Goal: Task Accomplishment & Management: Use online tool/utility

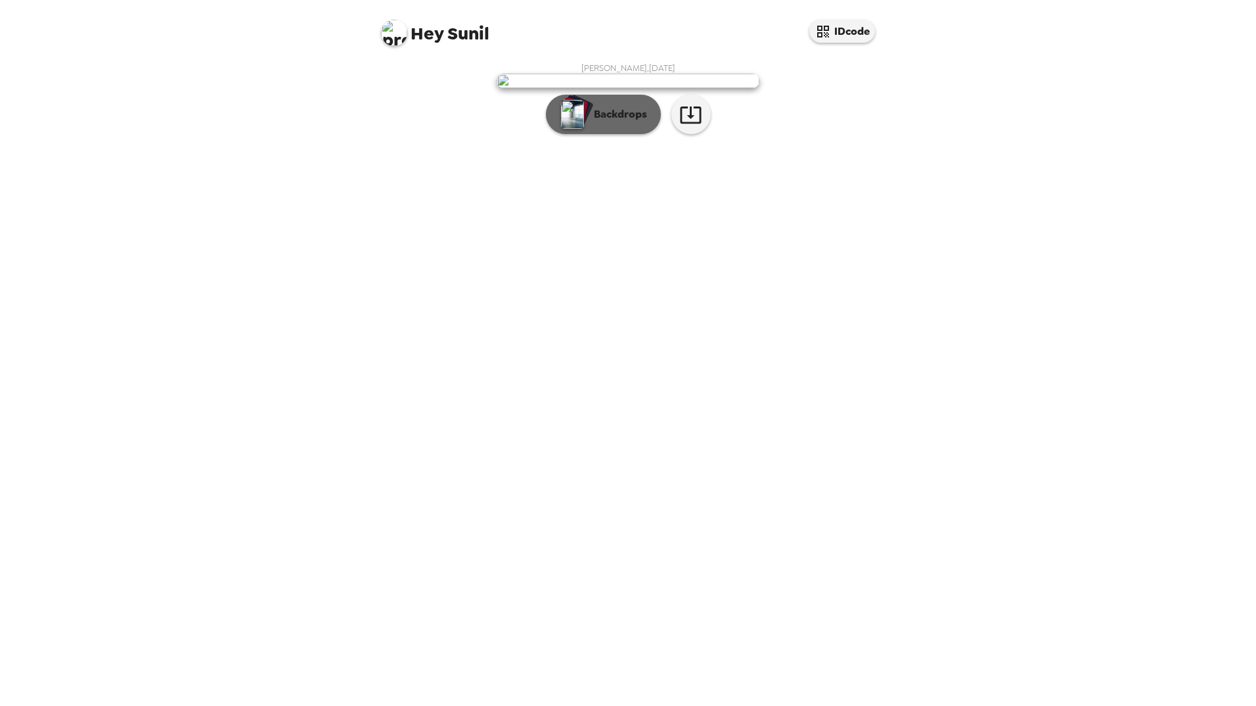
click at [621, 122] on p "Backdrops" at bounding box center [617, 114] width 60 height 16
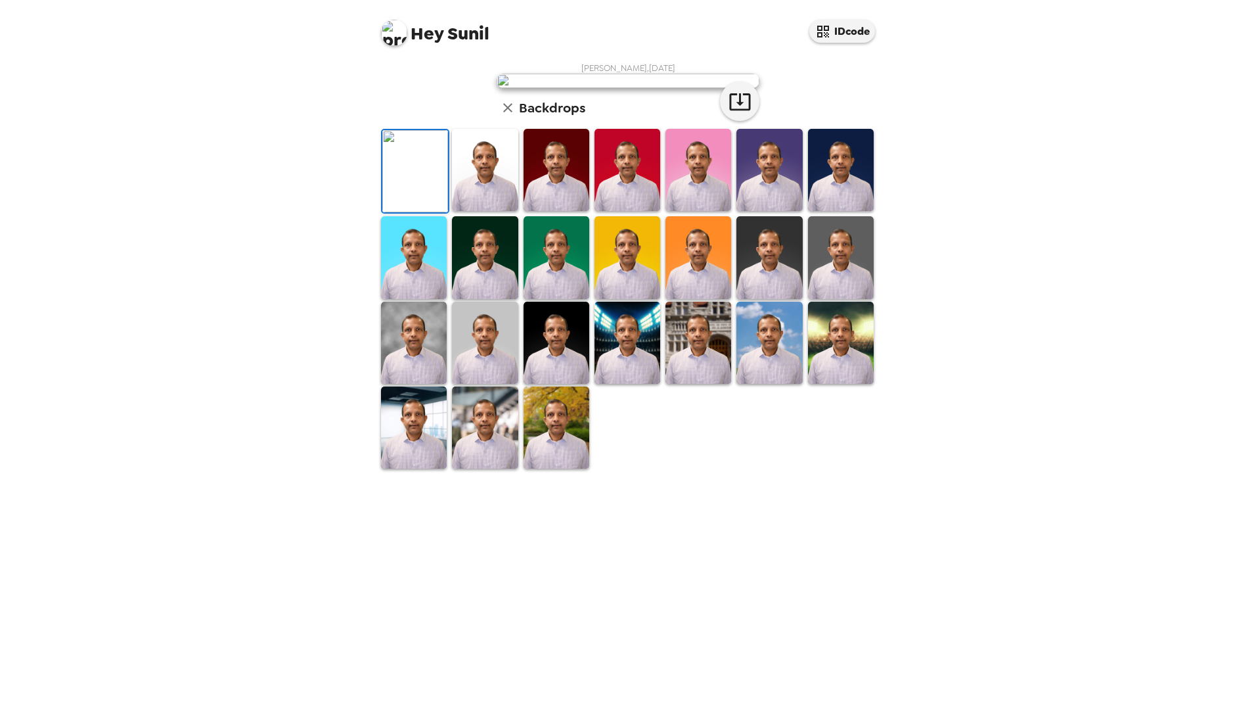
click at [743, 211] on img at bounding box center [769, 170] width 66 height 82
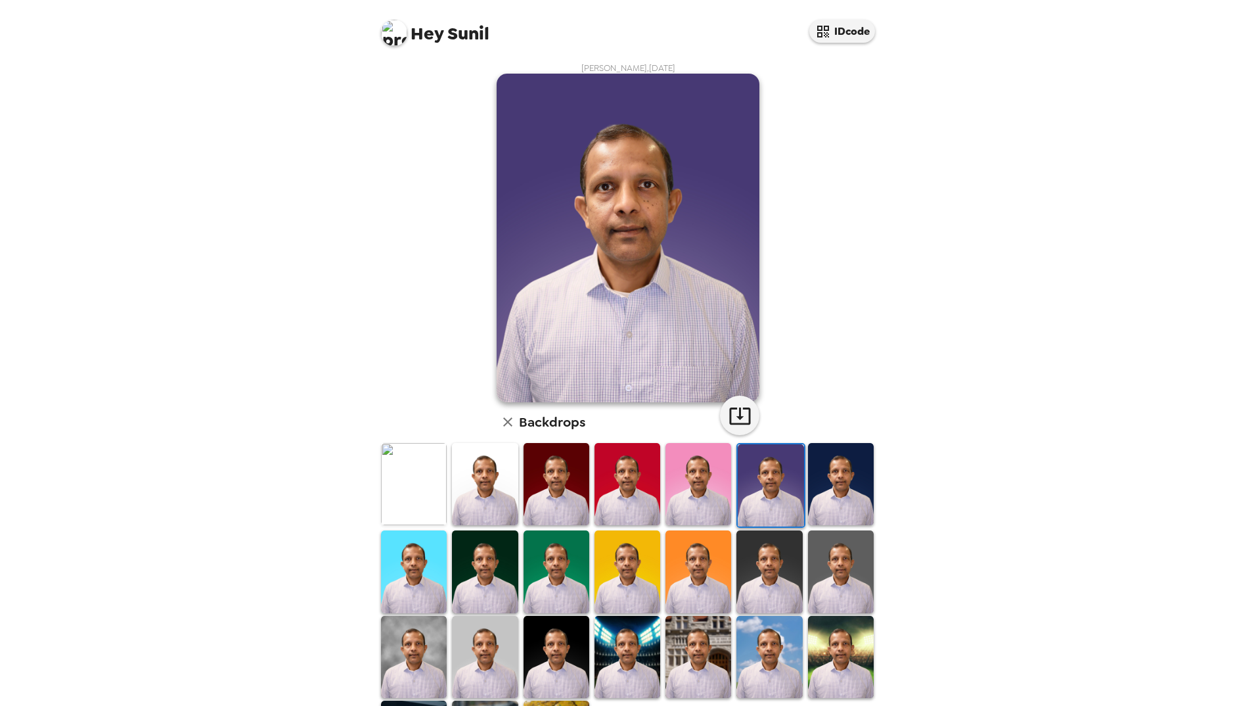
click at [629, 481] on img at bounding box center [628, 484] width 66 height 82
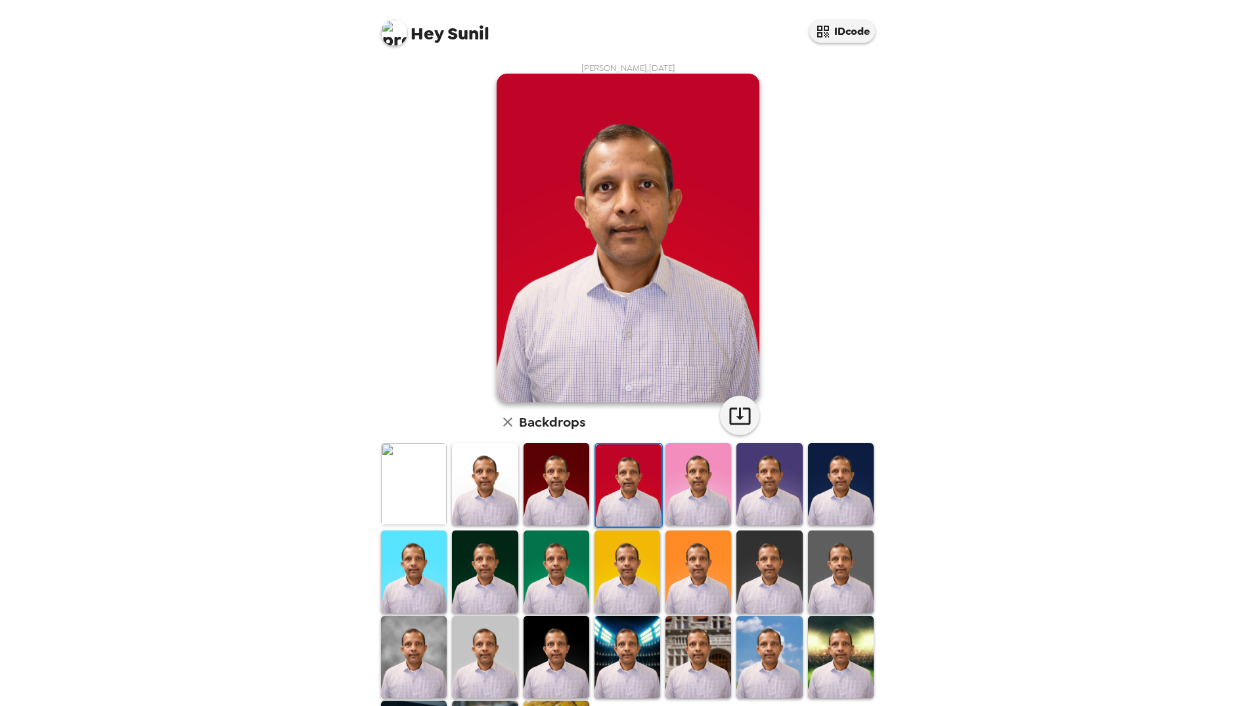
click at [684, 493] on img at bounding box center [698, 484] width 66 height 82
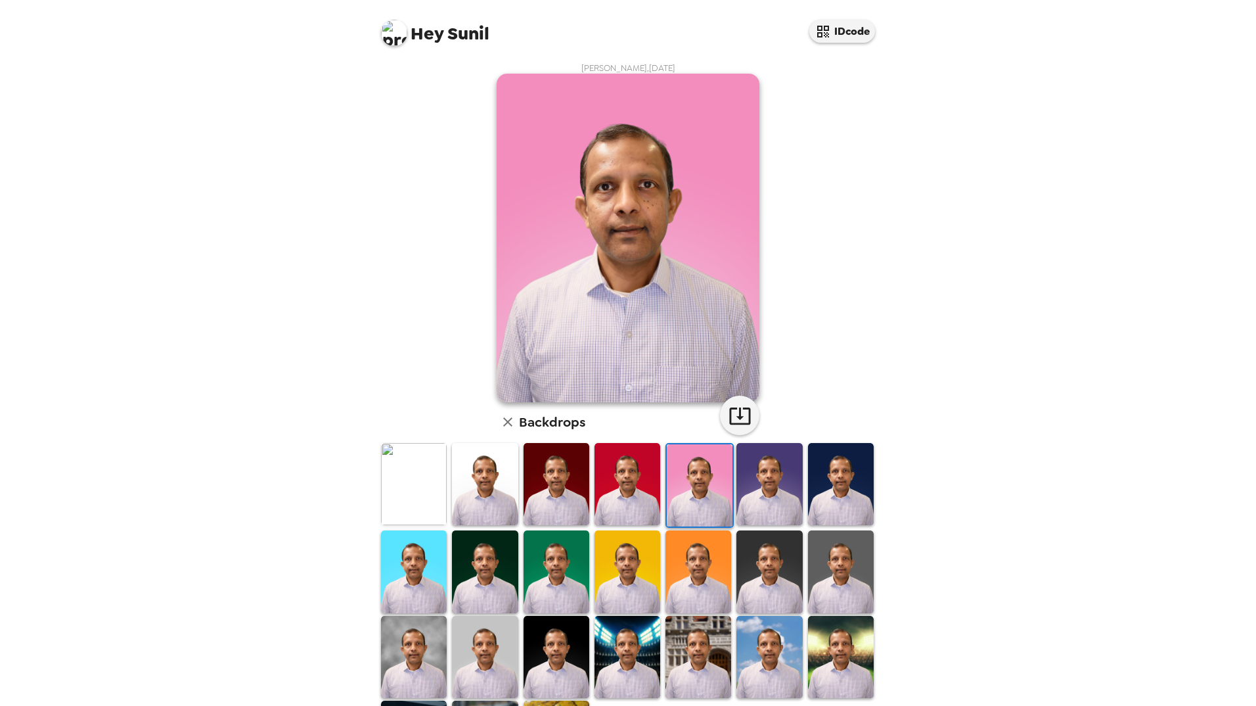
click at [421, 475] on img at bounding box center [414, 484] width 66 height 82
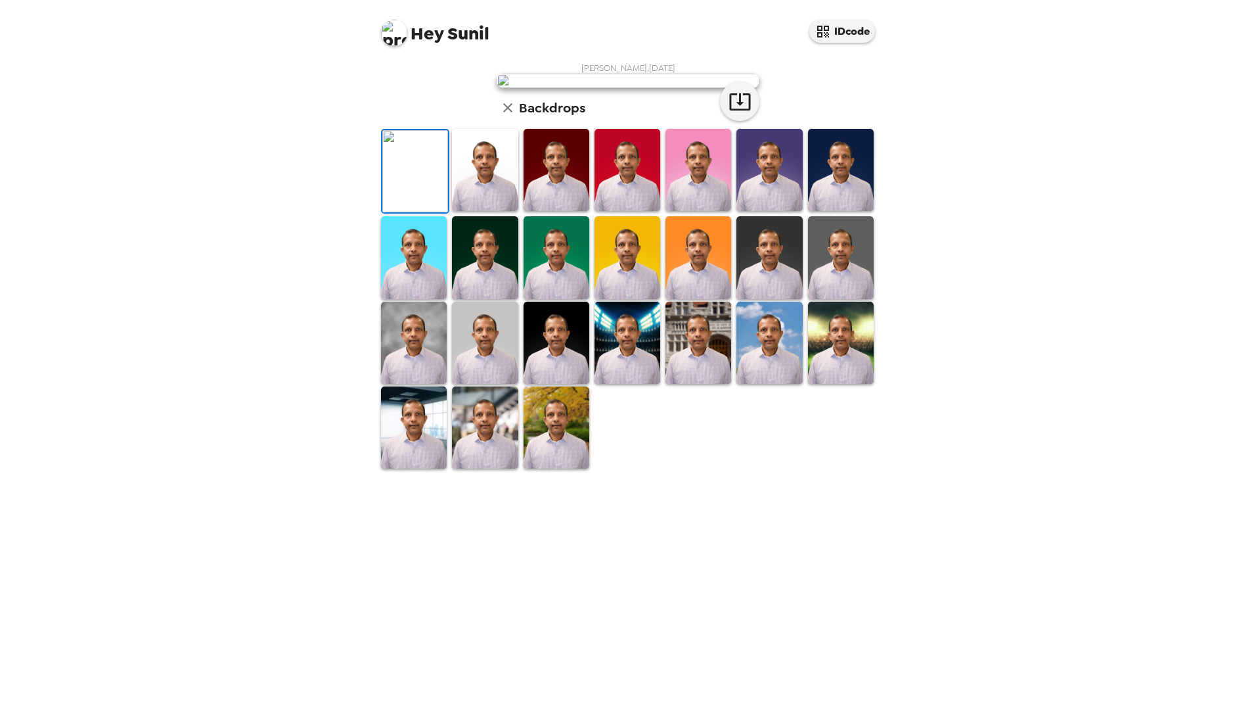
scroll to position [91, 0]
click at [739, 113] on icon "button" at bounding box center [740, 101] width 23 height 23
click at [1086, 203] on div "Hey Sunil IDcode Sunil Channappa , 09-15-2025 Backdrops" at bounding box center [628, 353] width 1256 height 706
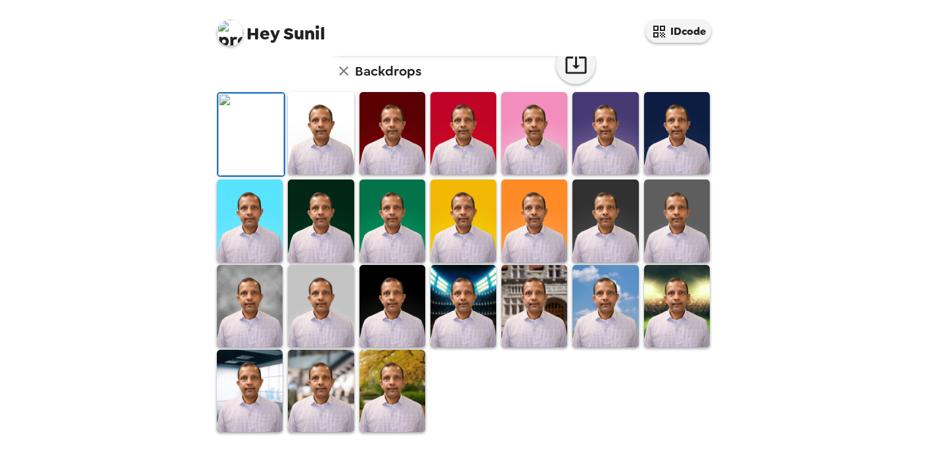
click at [127, 207] on div "Hey Sunil IDcode Sunil Channappa , 09-15-2025 Backdrops" at bounding box center [464, 226] width 928 height 453
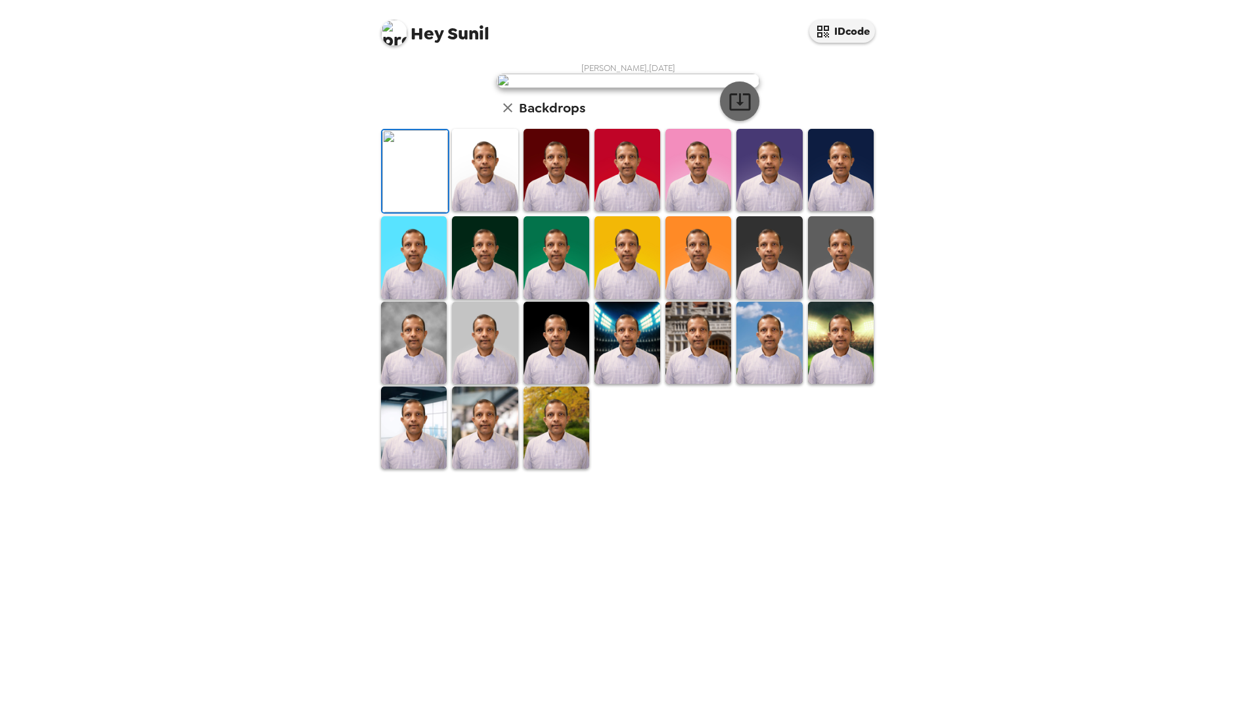
click at [729, 113] on icon "button" at bounding box center [740, 101] width 23 height 23
click at [483, 298] on img at bounding box center [485, 257] width 66 height 82
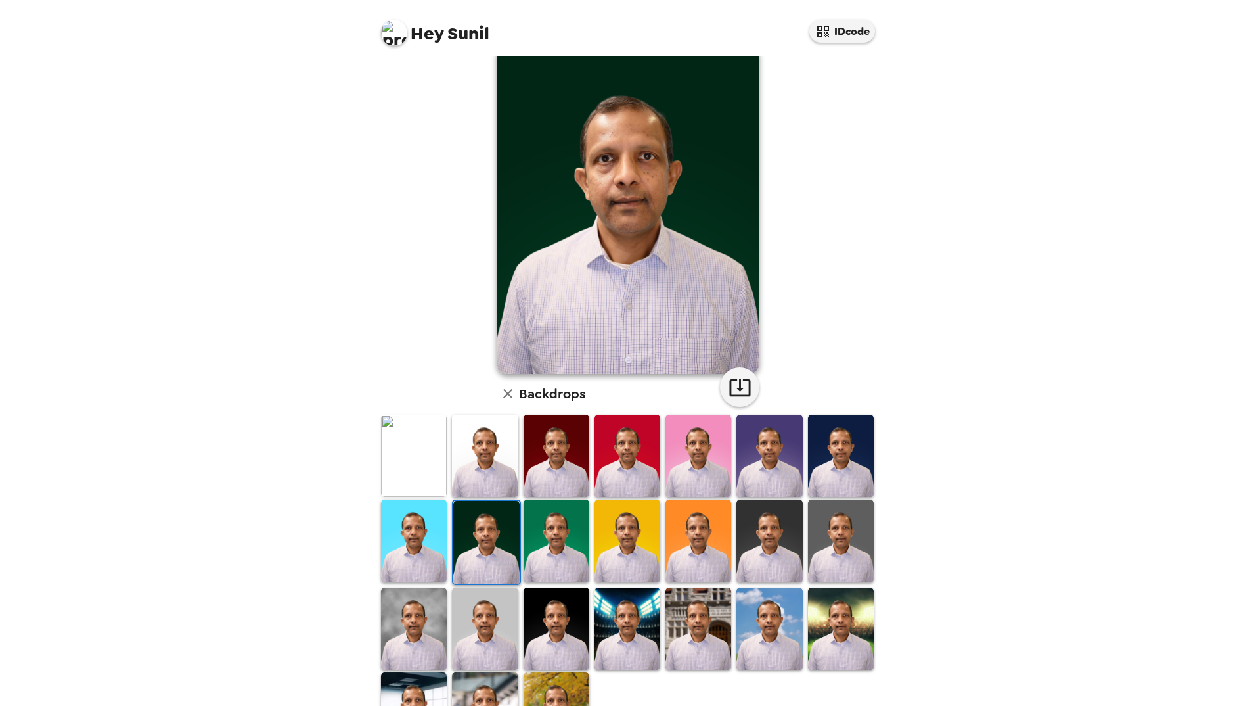
scroll to position [17, 0]
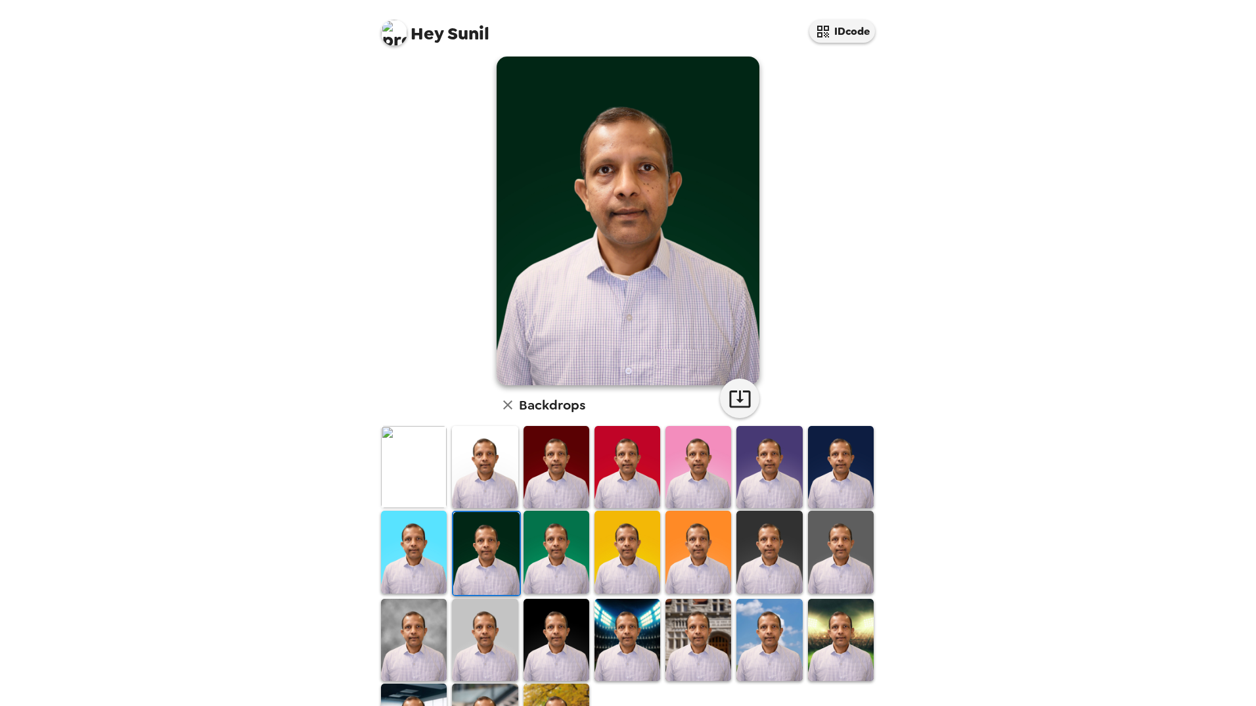
click at [537, 547] on img at bounding box center [557, 551] width 66 height 82
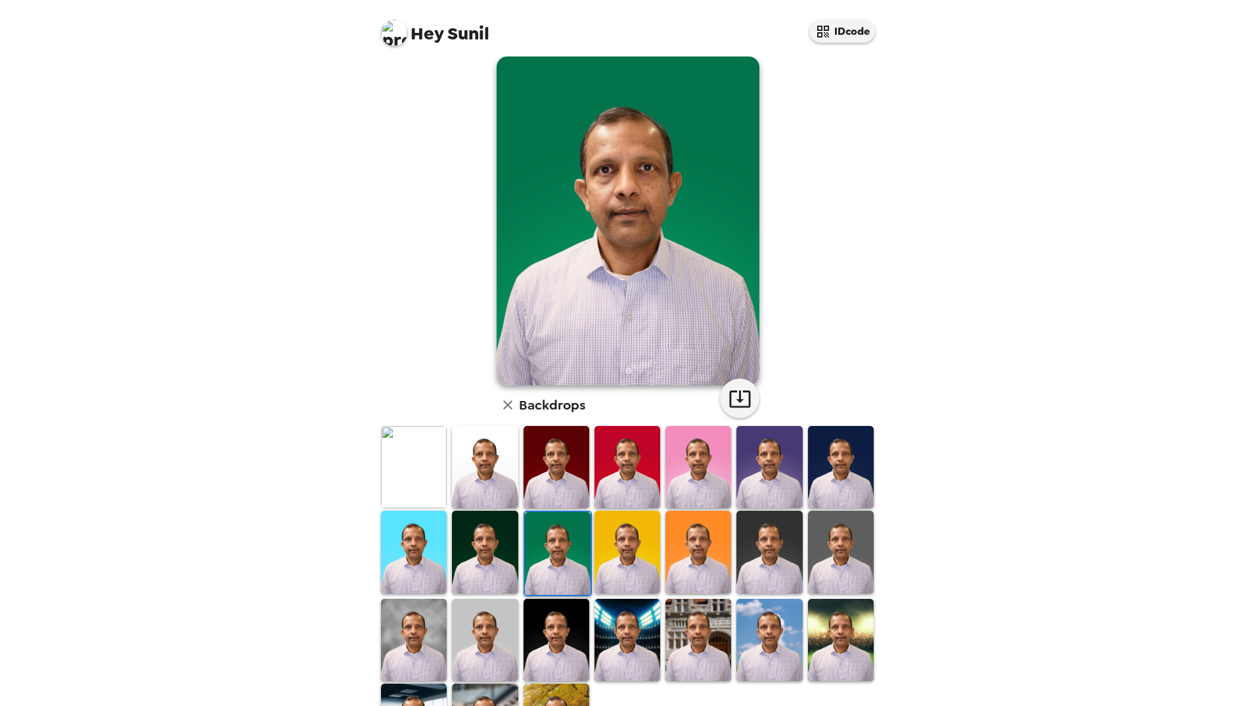
click at [606, 548] on img at bounding box center [628, 551] width 66 height 82
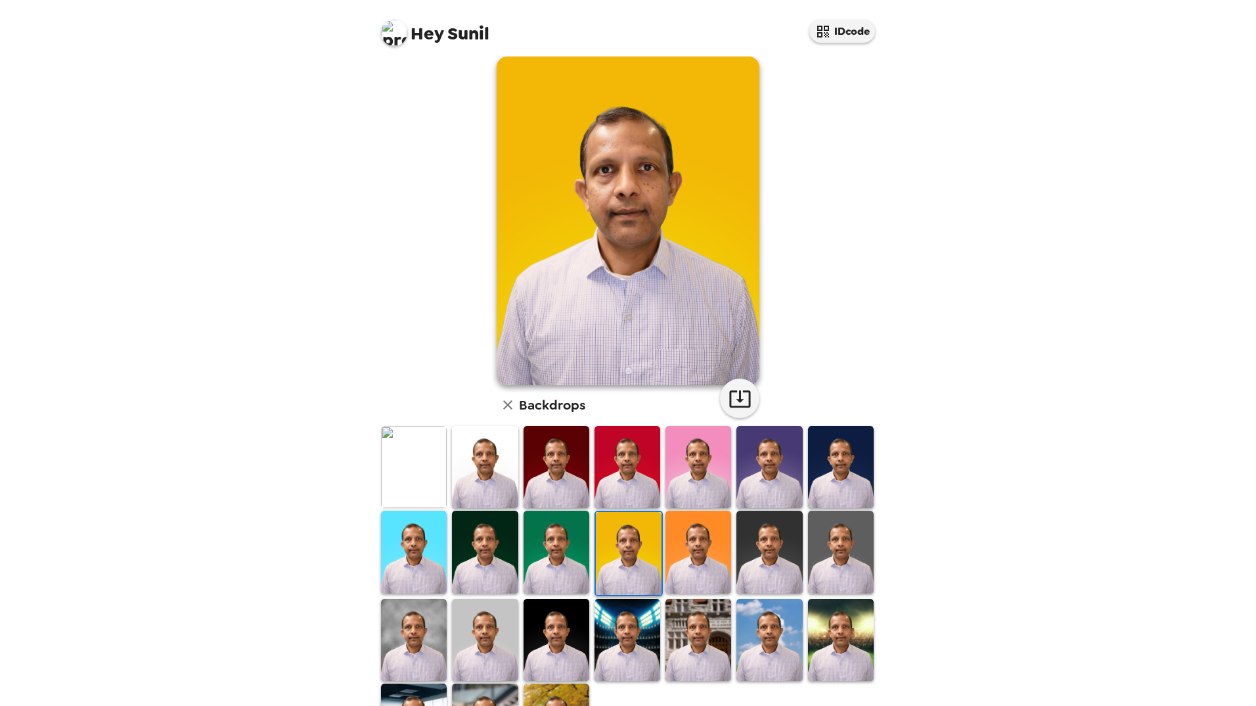
click at [699, 564] on img at bounding box center [698, 551] width 66 height 82
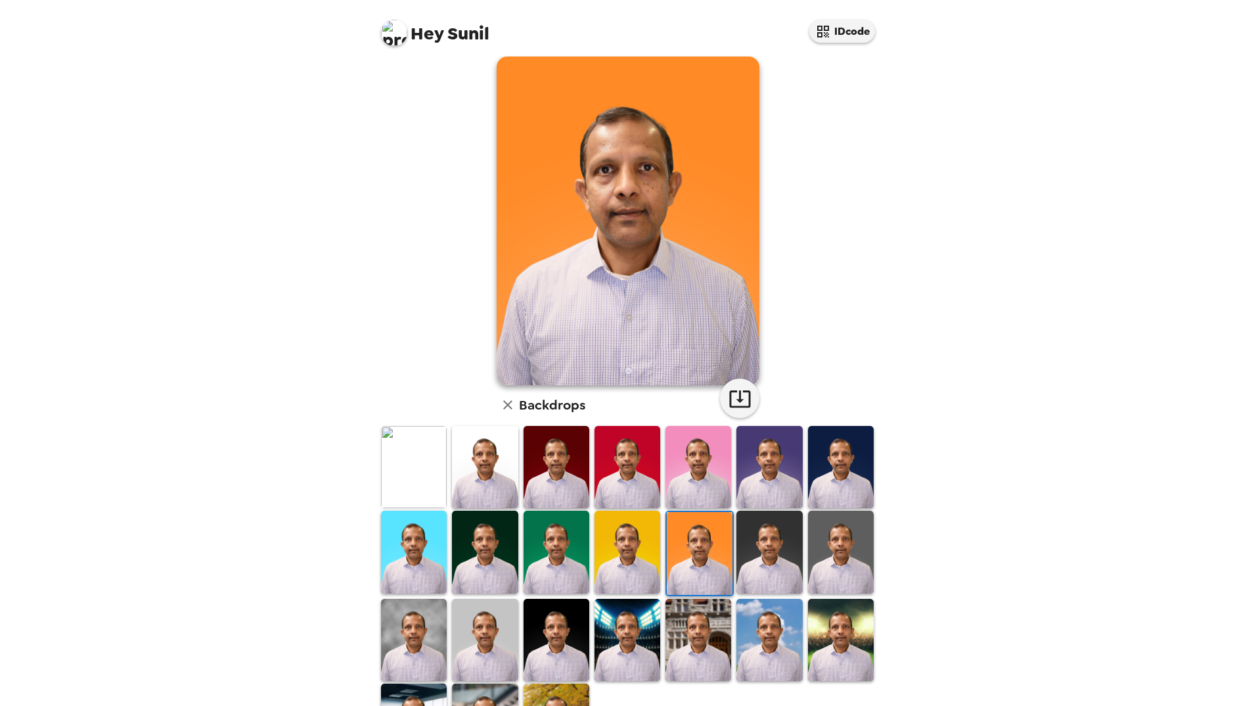
click at [633, 642] on img at bounding box center [628, 639] width 66 height 82
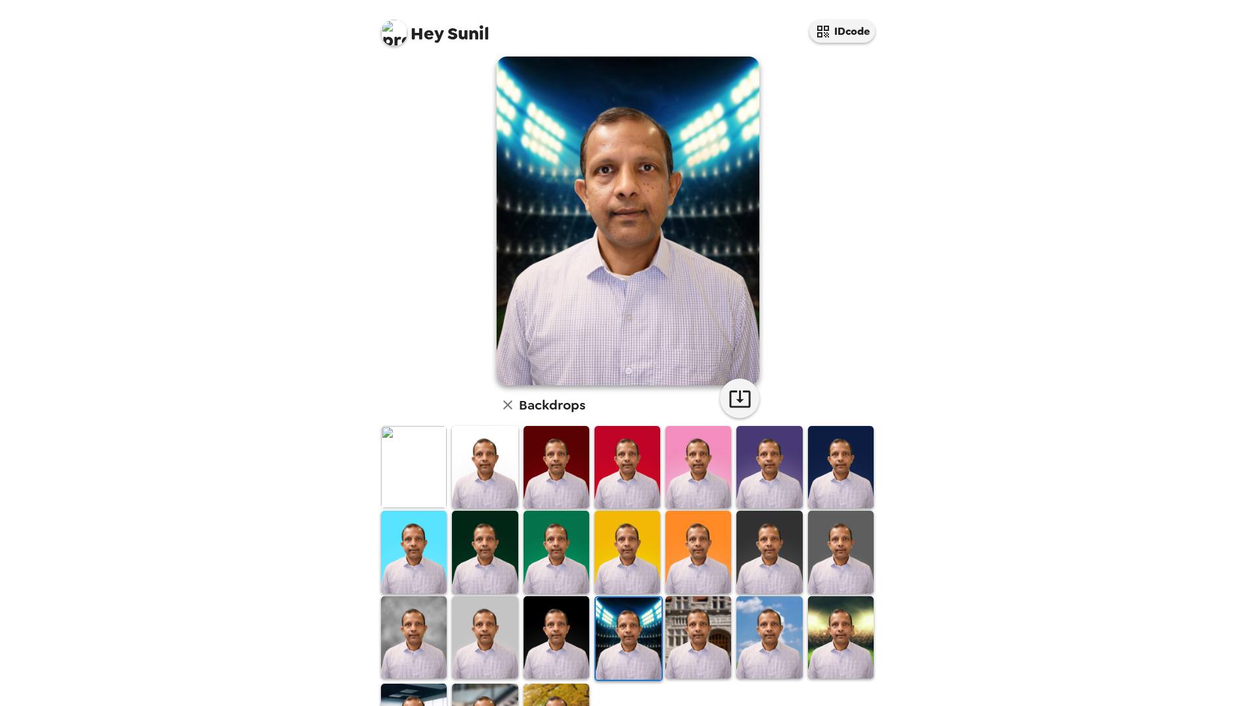
scroll to position [91, 0]
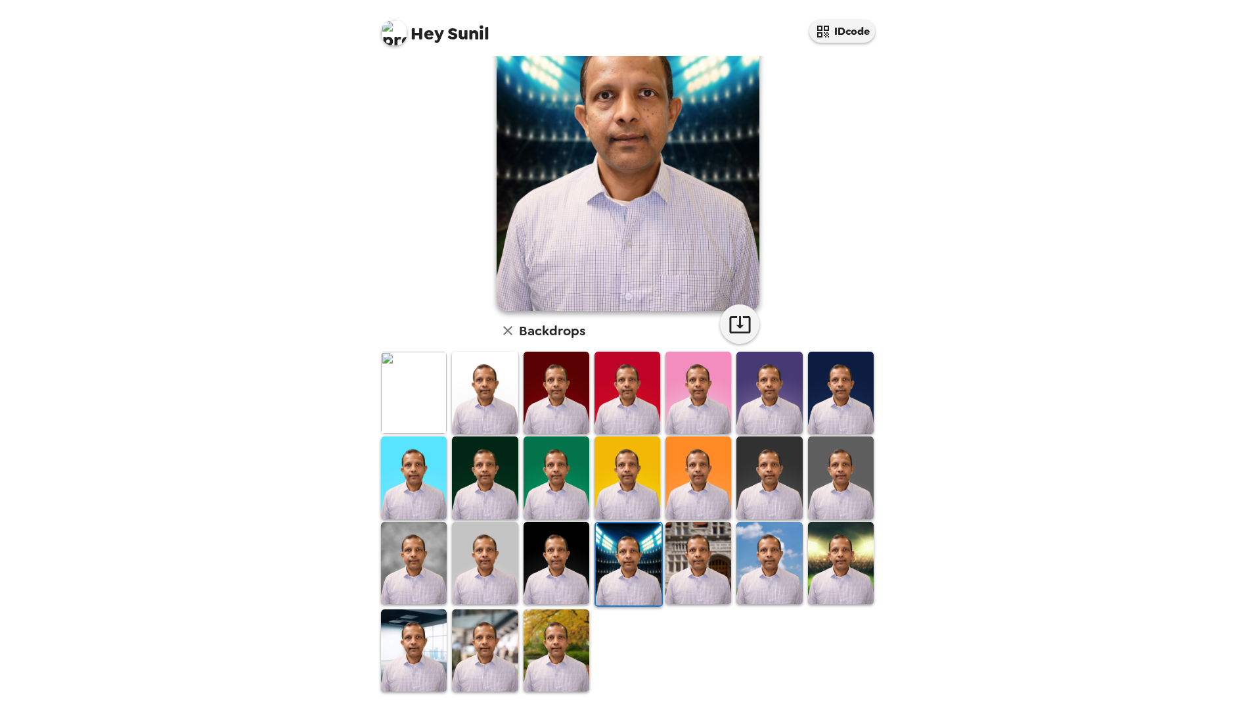
click at [837, 591] on img at bounding box center [841, 563] width 66 height 82
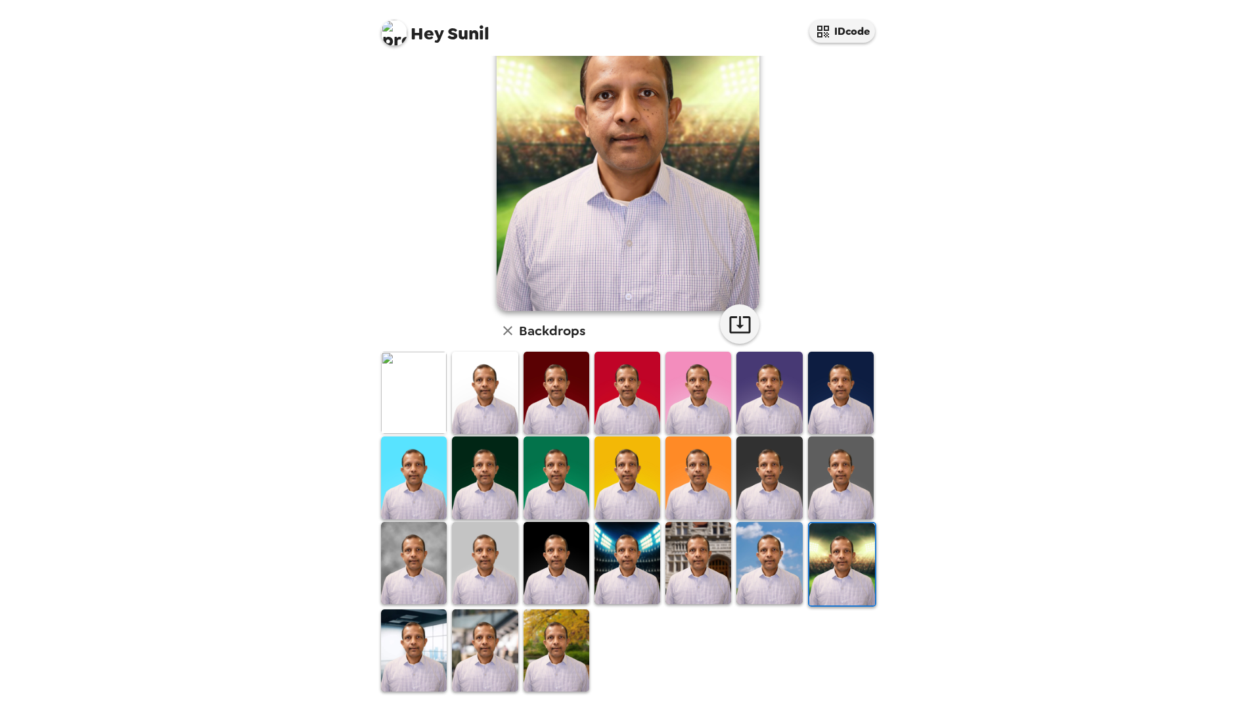
click at [545, 660] on img at bounding box center [557, 650] width 66 height 82
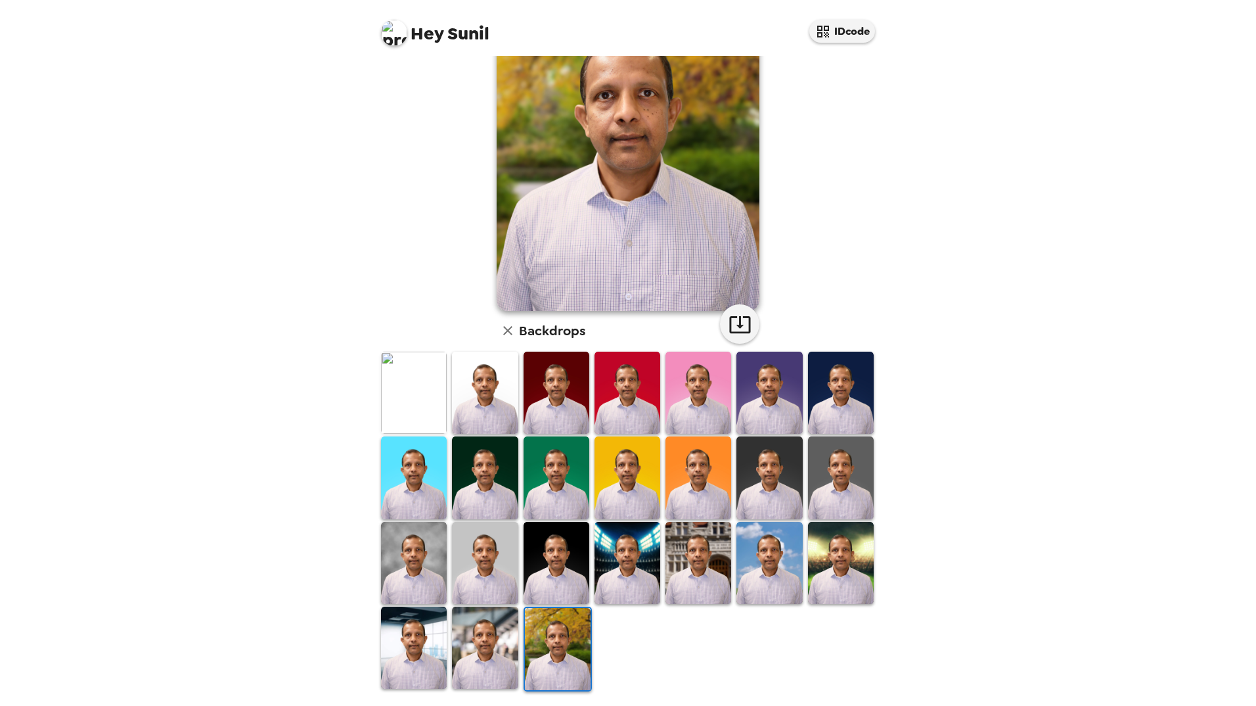
click at [462, 654] on img at bounding box center [485, 647] width 66 height 82
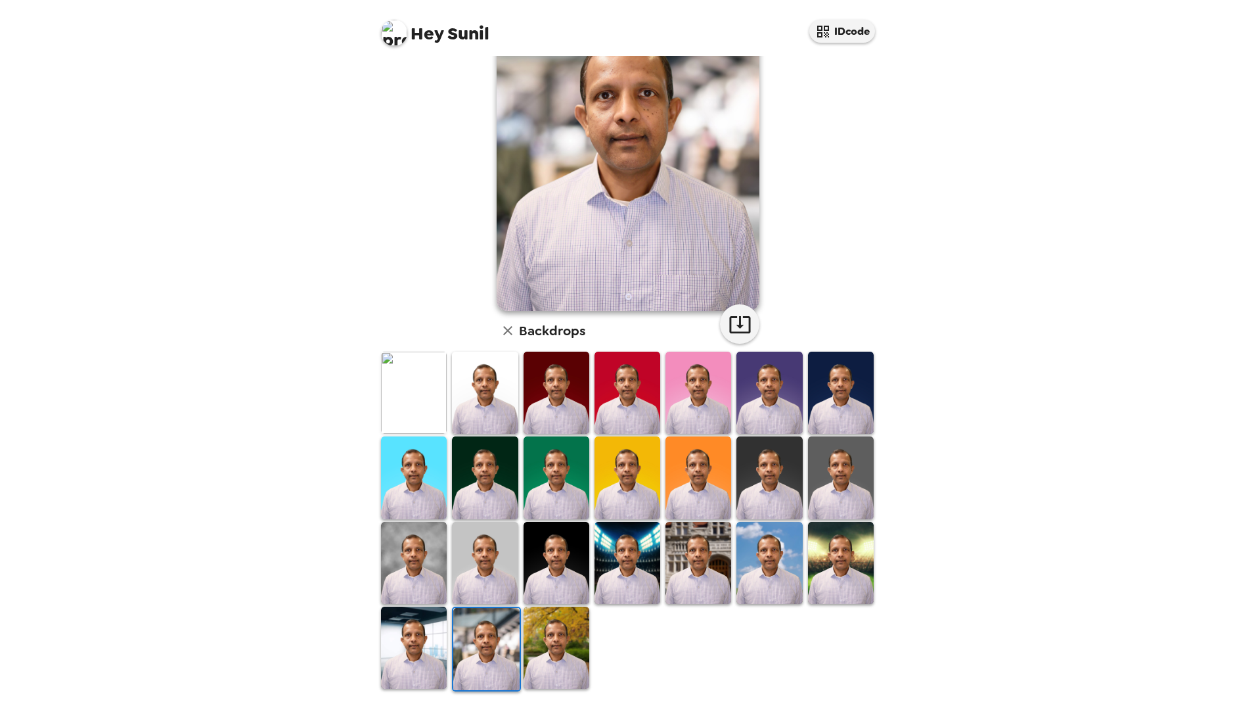
click at [412, 654] on img at bounding box center [414, 647] width 66 height 82
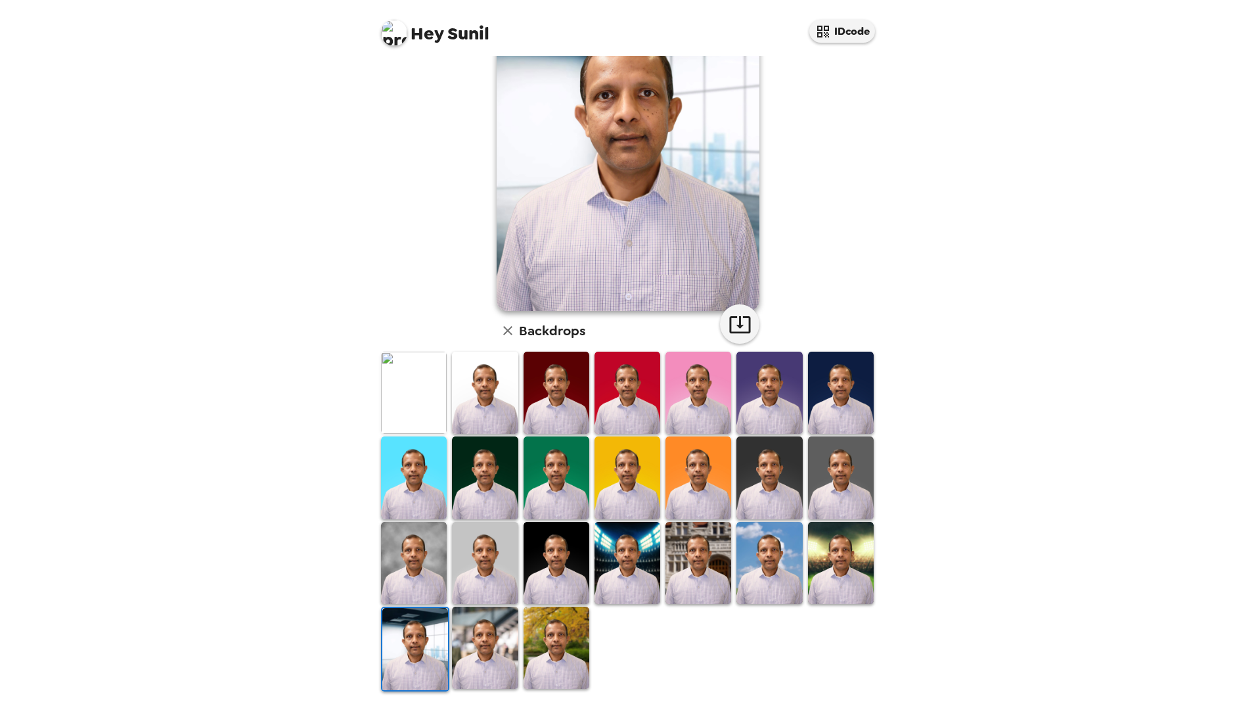
scroll to position [0, 0]
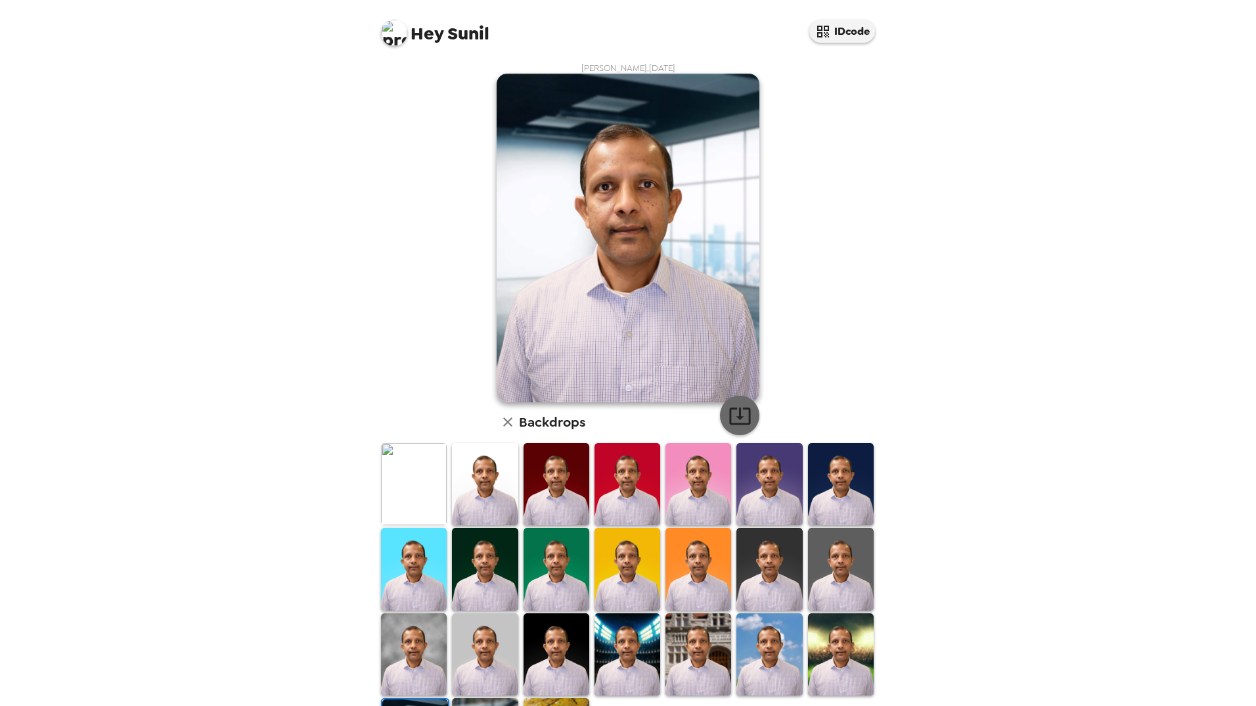
click at [732, 431] on button "button" at bounding box center [739, 414] width 39 height 39
